Goal: Use online tool/utility: Utilize a website feature to perform a specific function

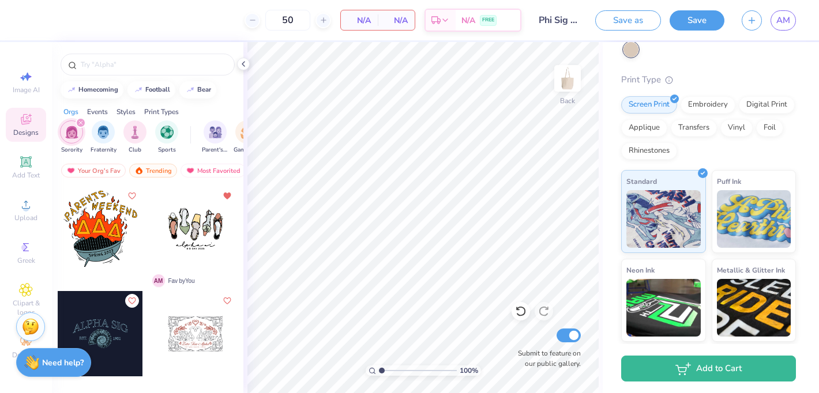
scroll to position [91, 0]
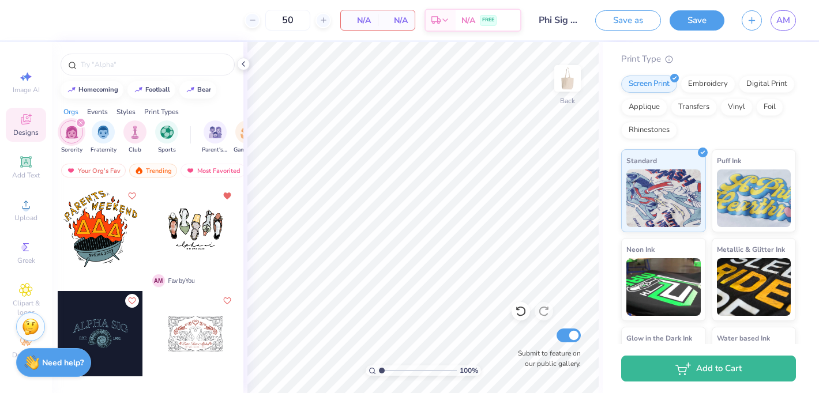
drag, startPoint x: 193, startPoint y: 224, endPoint x: 183, endPoint y: 211, distance: 16.0
click at [183, 211] on div at bounding box center [195, 228] width 85 height 85
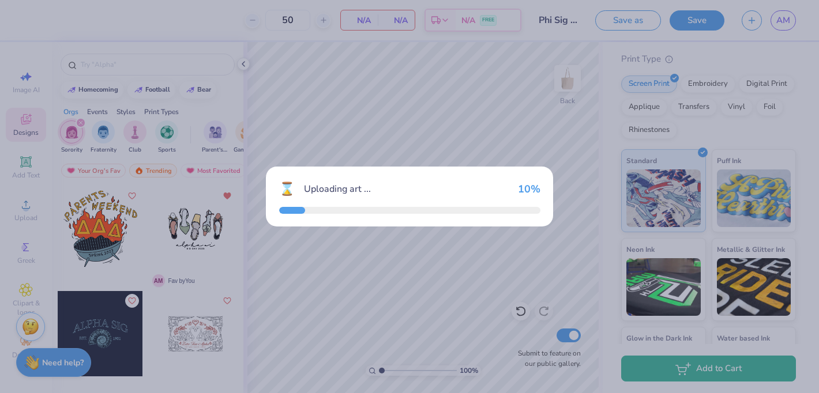
click at [183, 211] on div "⌛ Uploading art ... 10 %" at bounding box center [409, 196] width 819 height 393
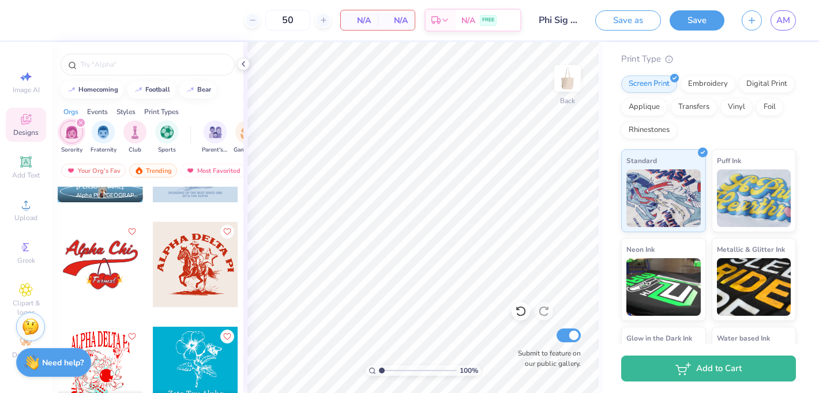
scroll to position [20124, 0]
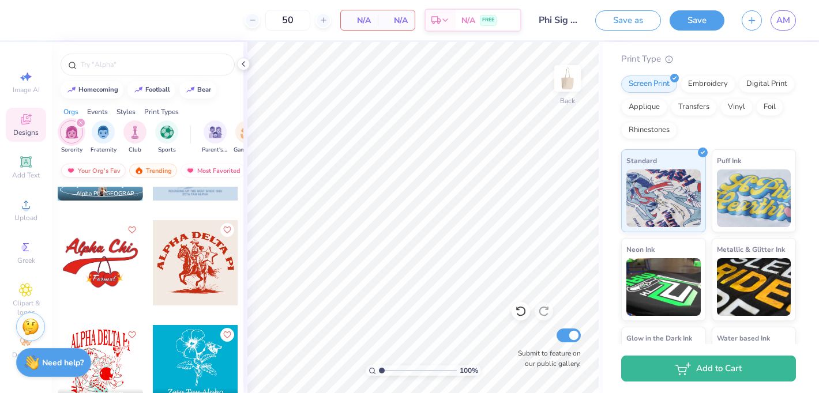
click at [84, 169] on div "Your Org's Fav" at bounding box center [93, 171] width 65 height 14
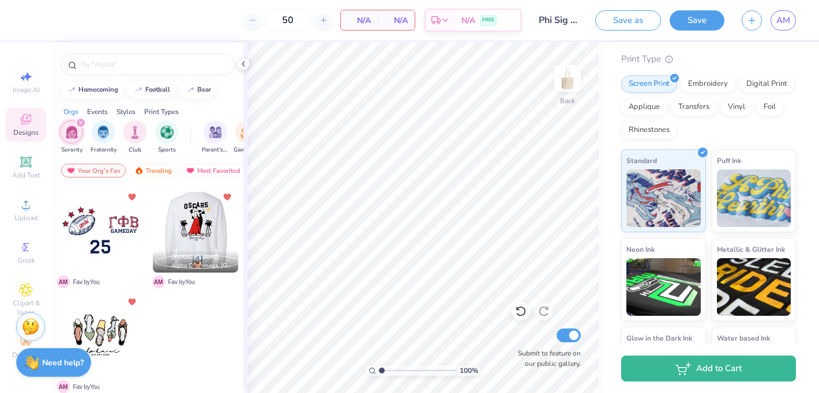
click at [94, 169] on div "Your Org's Fav" at bounding box center [93, 171] width 65 height 14
click at [69, 135] on img "filter for Sorority" at bounding box center [71, 132] width 13 height 13
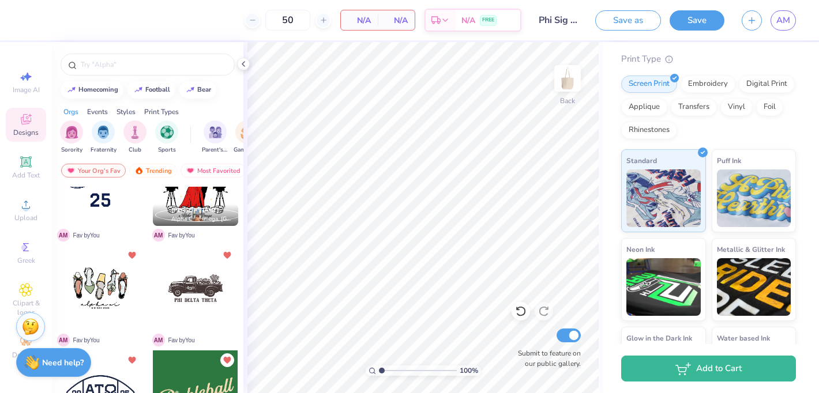
scroll to position [16, 0]
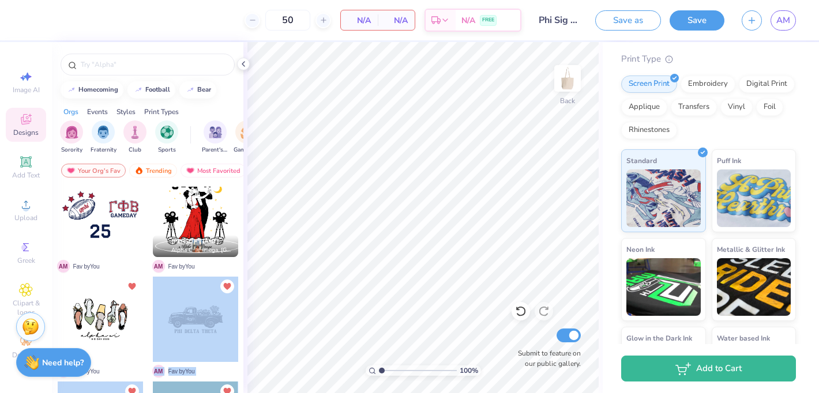
click at [396, 286] on div "50 N/A Per Item N/A Total Est. Delivery N/A FREE Design Title Phi Sig Small Ite…" at bounding box center [409, 196] width 819 height 393
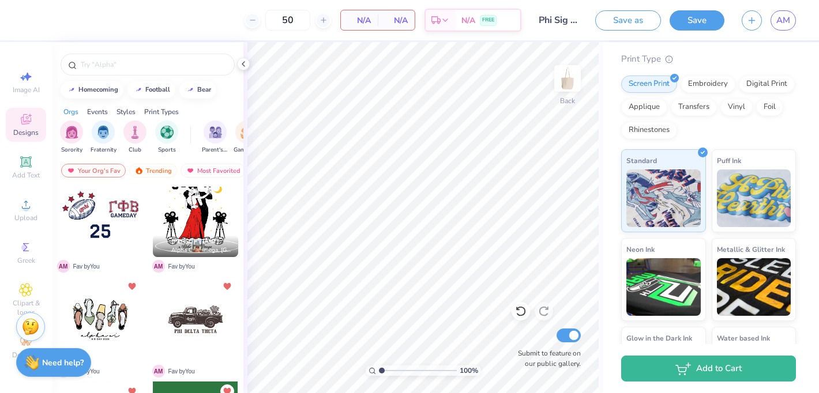
click at [225, 294] on div at bounding box center [195, 319] width 85 height 85
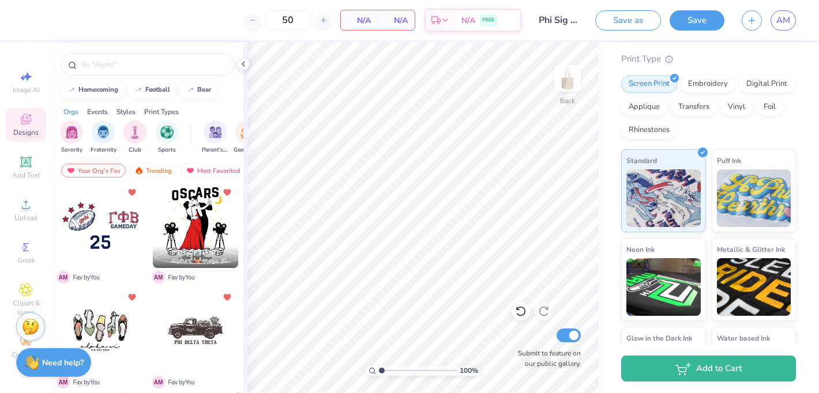
scroll to position [0, 0]
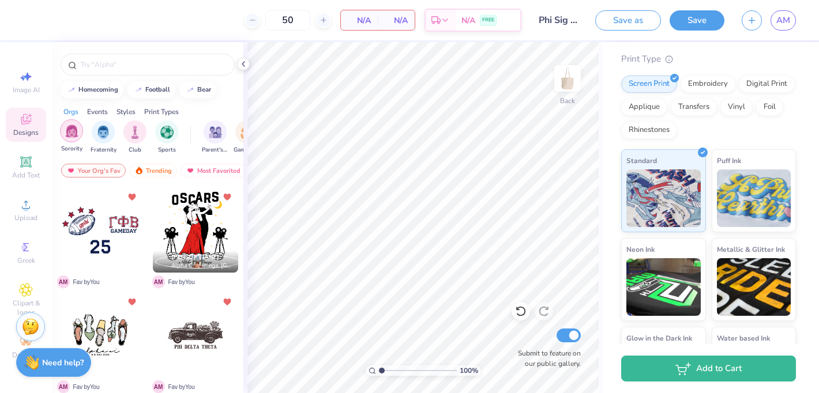
click at [74, 131] on img "filter for Sorority" at bounding box center [71, 131] width 13 height 13
click at [103, 167] on div "Your Org's Fav" at bounding box center [93, 171] width 65 height 14
click at [153, 168] on div "Trending" at bounding box center [153, 171] width 48 height 14
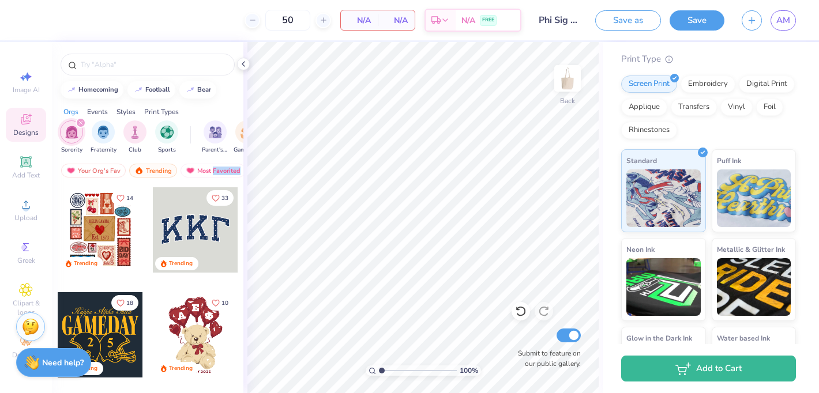
drag, startPoint x: 208, startPoint y: 172, endPoint x: 179, endPoint y: 175, distance: 29.6
click at [179, 175] on div "Your Org's Fav Trending Most Favorited Newest" at bounding box center [148, 173] width 192 height 27
click at [205, 171] on div "Most Favorited" at bounding box center [213, 171] width 65 height 14
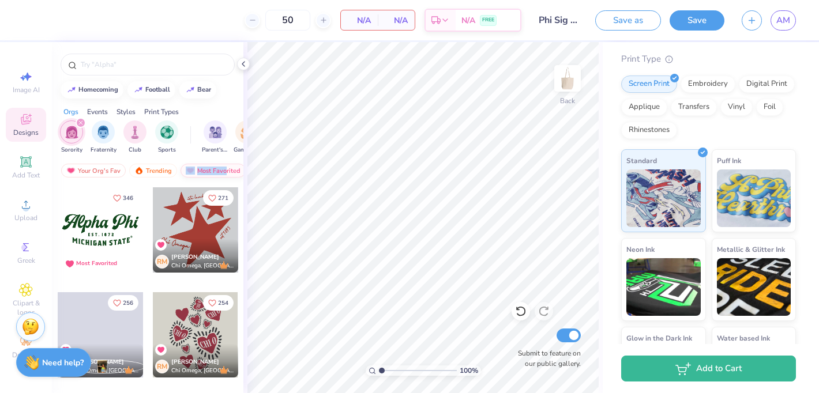
drag, startPoint x: 226, startPoint y: 167, endPoint x: 196, endPoint y: 167, distance: 29.4
click at [196, 167] on div "Most Favorited" at bounding box center [213, 171] width 65 height 14
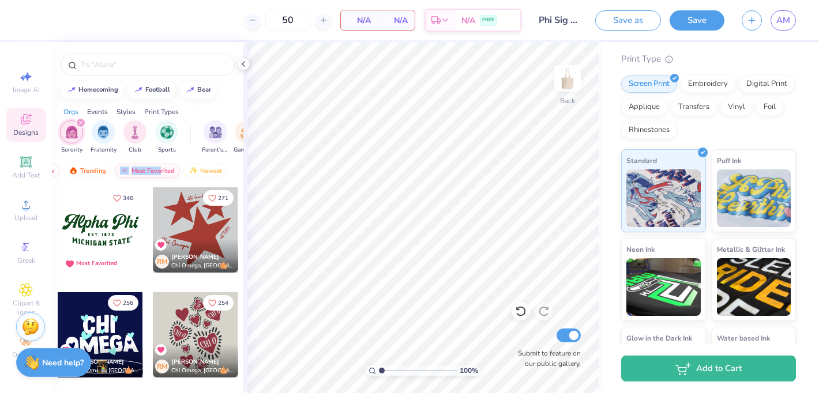
scroll to position [0, 67]
click at [207, 174] on div "Newest" at bounding box center [204, 171] width 44 height 14
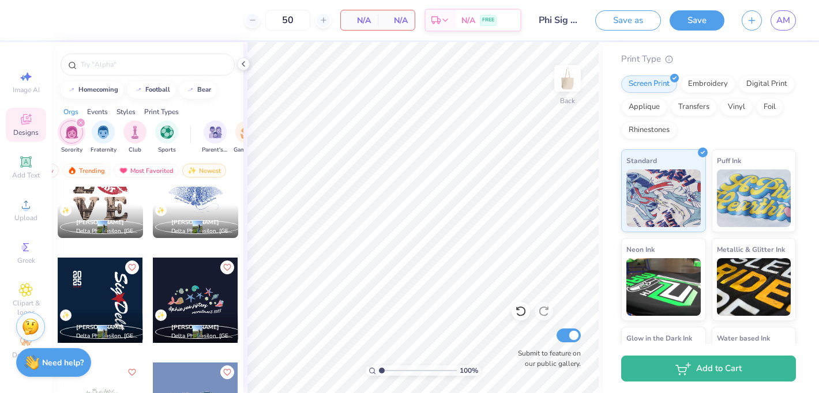
scroll to position [5706, 0]
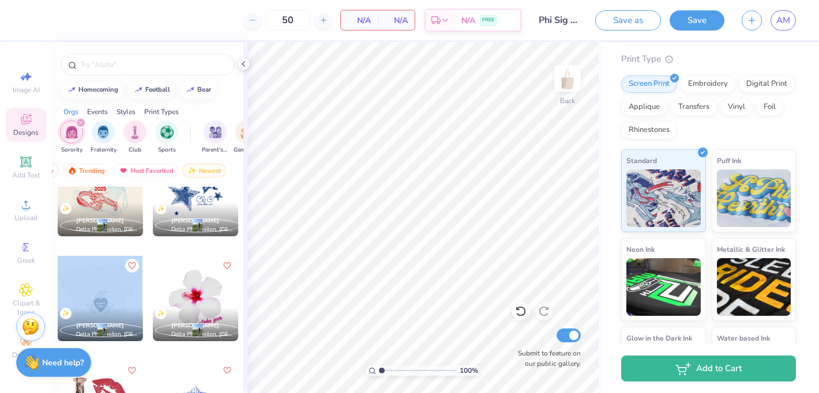
drag, startPoint x: 91, startPoint y: 296, endPoint x: 112, endPoint y: 293, distance: 21.6
click at [112, 293] on div at bounding box center [100, 298] width 256 height 85
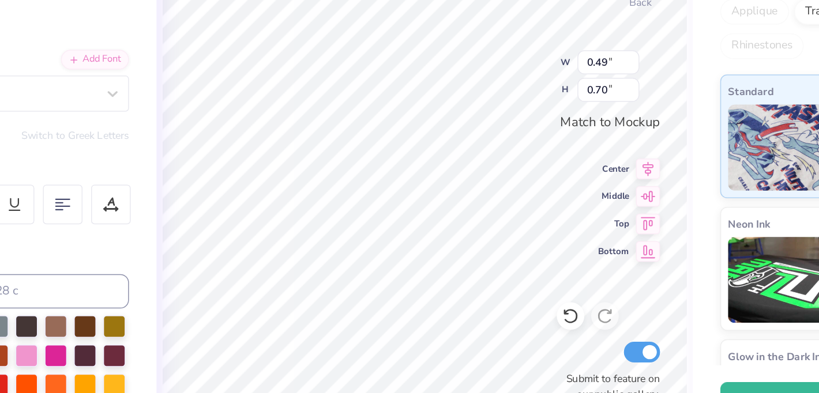
type input "0.67"
type input "0.76"
type input "0.30"
type input "0.69"
type input "0.10"
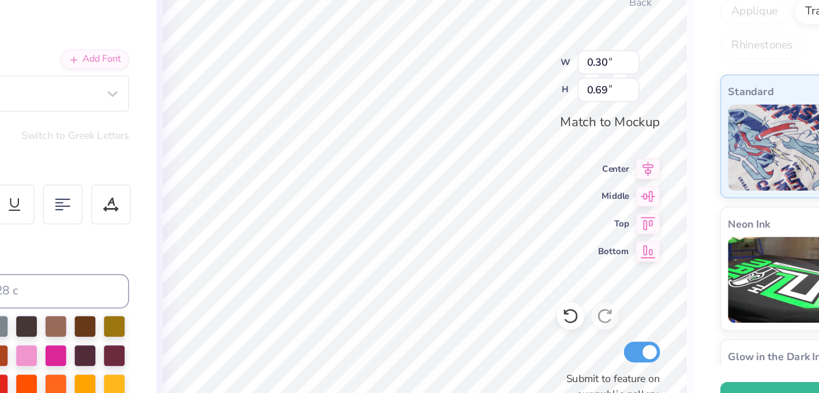
type input "0.23"
type input "0.30"
type input "0.69"
type input "5.11"
type input "5.34"
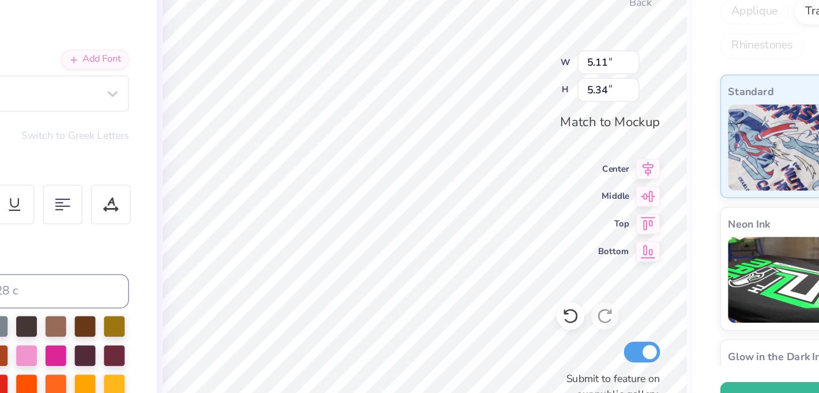
type input "0.30"
type input "0.69"
type input "5.11"
type input "5.34"
type input "0.67"
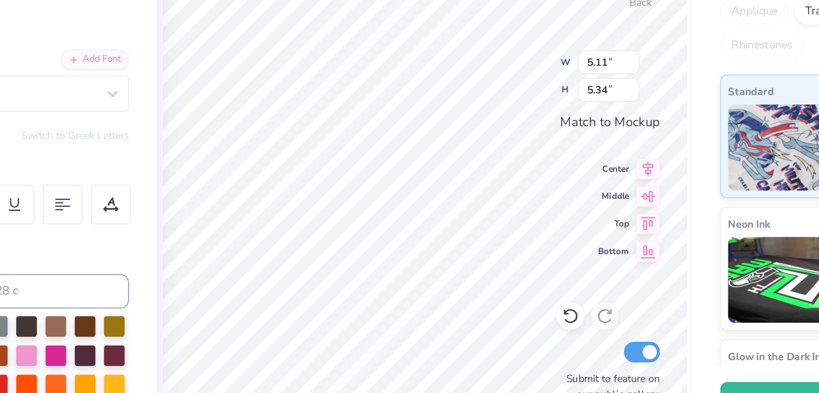
type input "0.76"
type input "5.11"
type input "5.34"
type input "0.30"
type input "0.69"
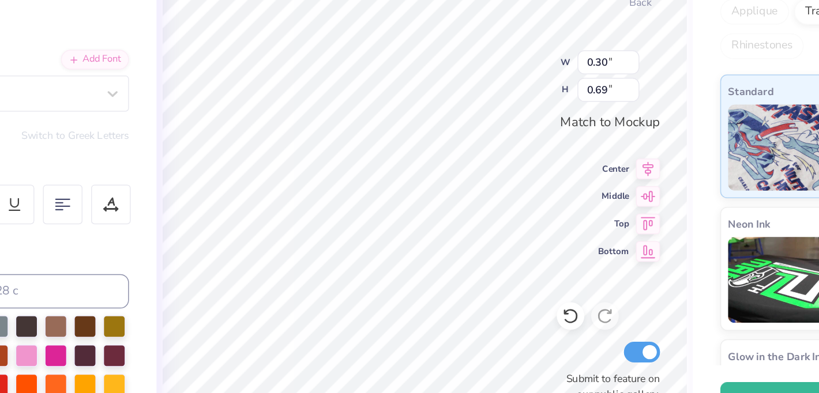
type input "0.28"
type input "0.65"
type input "5.11"
type input "5.34"
type input "5.11"
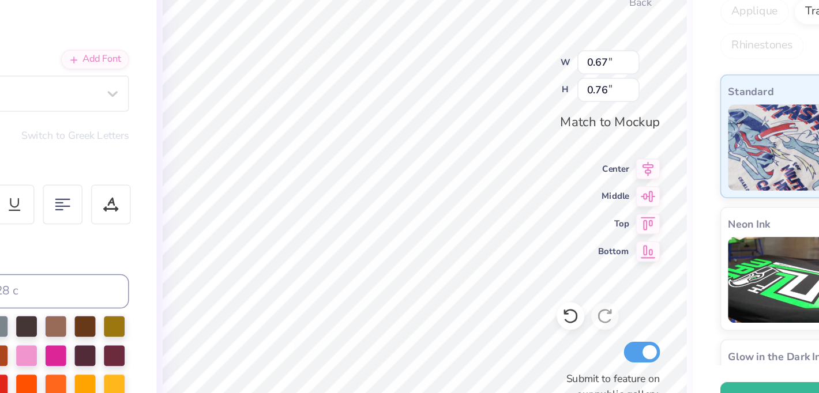
type input "5.34"
type input "0.49"
type input "0.70"
type input "0.28"
type input "0.65"
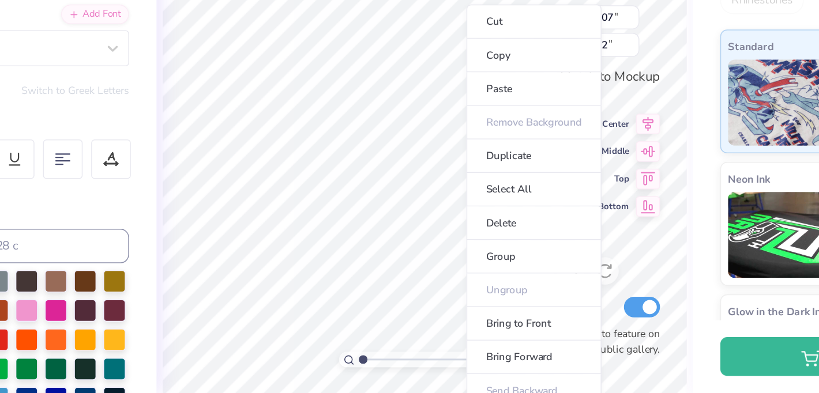
scroll to position [0, 0]
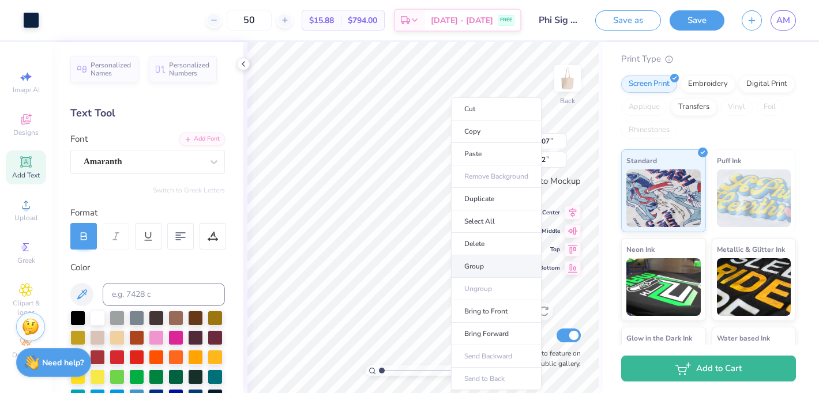
click at [475, 269] on li "Group" at bounding box center [496, 267] width 91 height 22
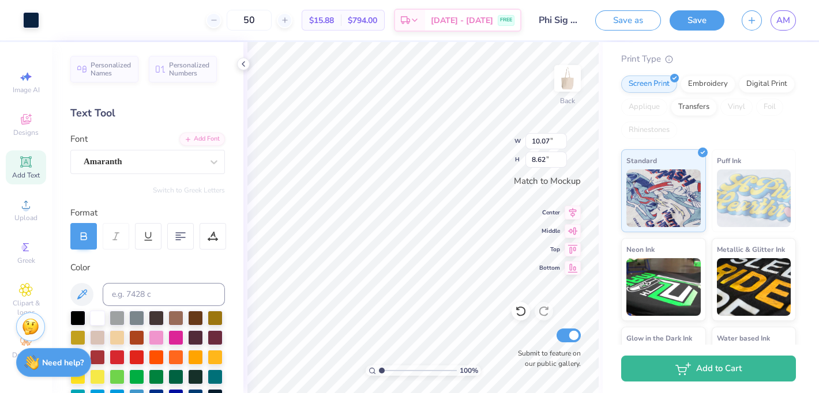
type input "0.67"
type input "0.76"
click at [27, 254] on div "Greek" at bounding box center [26, 253] width 40 height 34
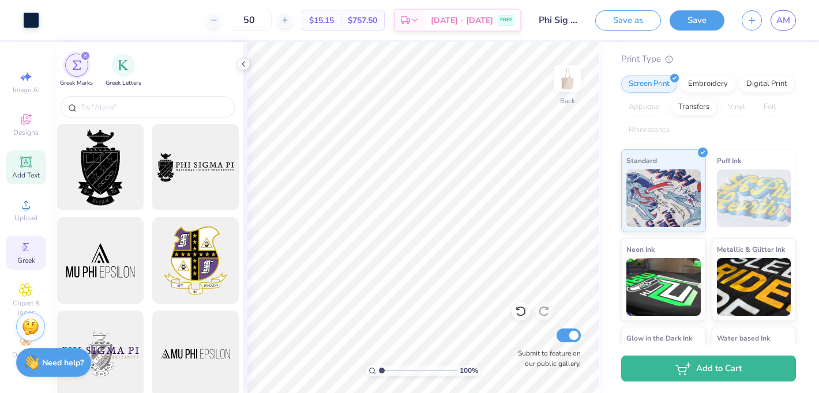
click at [25, 156] on icon at bounding box center [26, 162] width 14 height 14
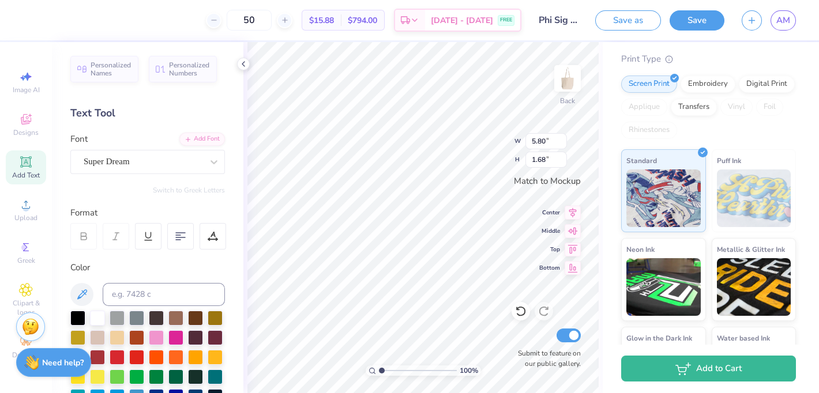
type textarea "T"
type textarea "Phi Sigma"
type input "10.07"
type input "8.62"
type input "3.20"
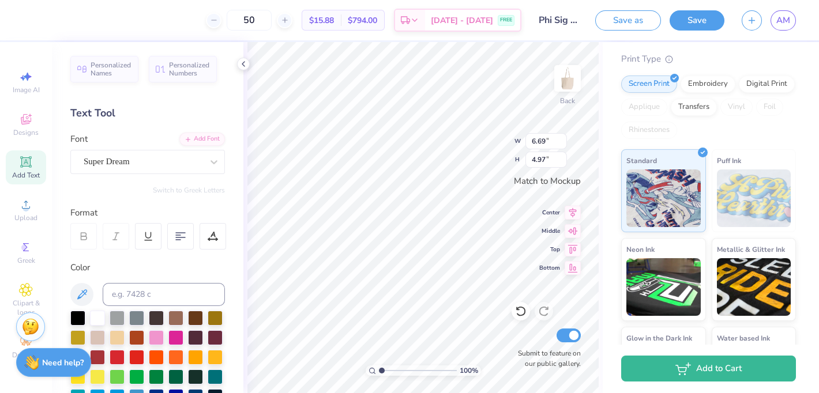
type input "2.37"
